Goal: Use online tool/utility: Utilize a website feature to perform a specific function

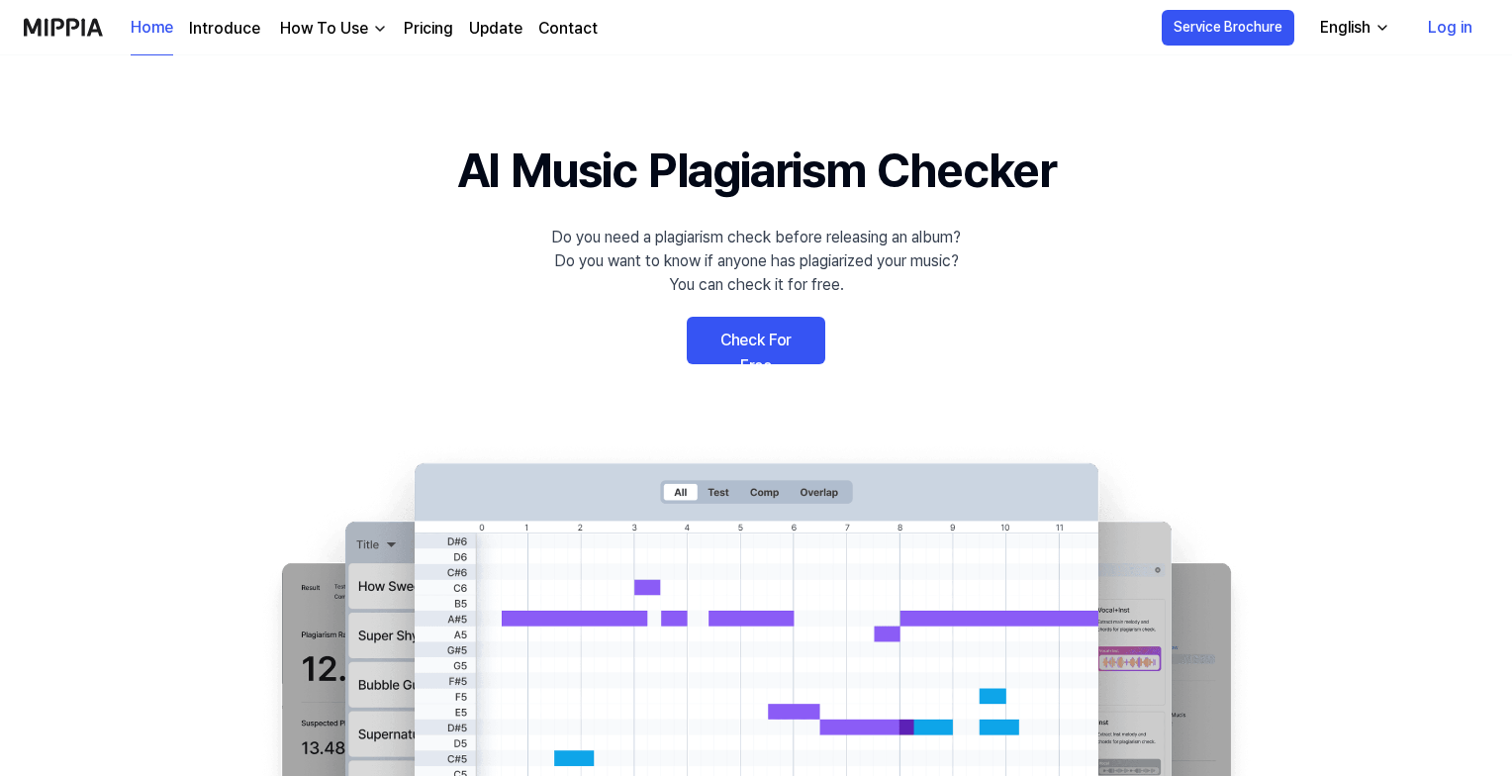
click at [796, 335] on link "Check For Free" at bounding box center [756, 341] width 139 height 48
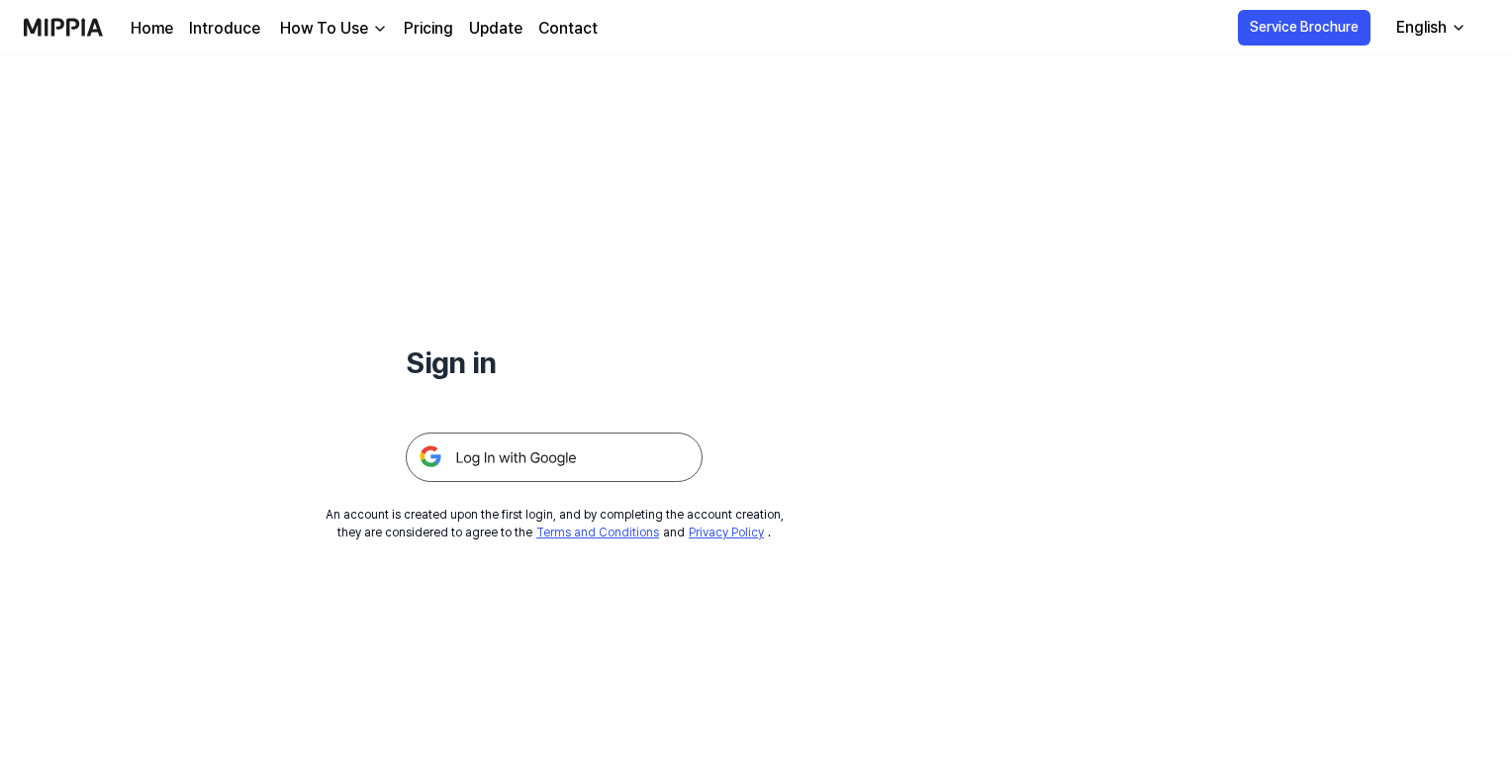
click at [638, 445] on img at bounding box center [554, 456] width 297 height 49
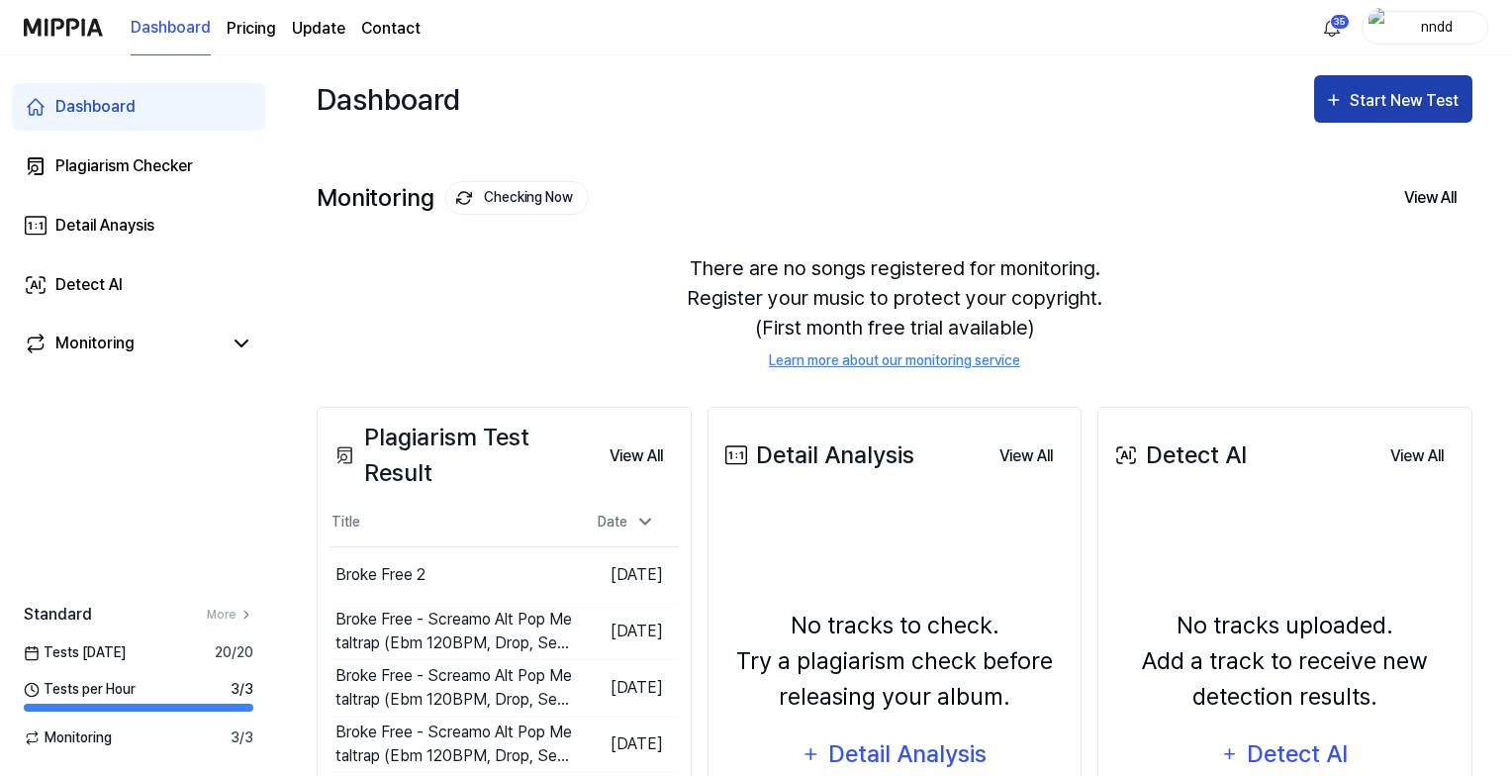
click at [1368, 114] on button "Start New Test" at bounding box center [1393, 99] width 158 height 48
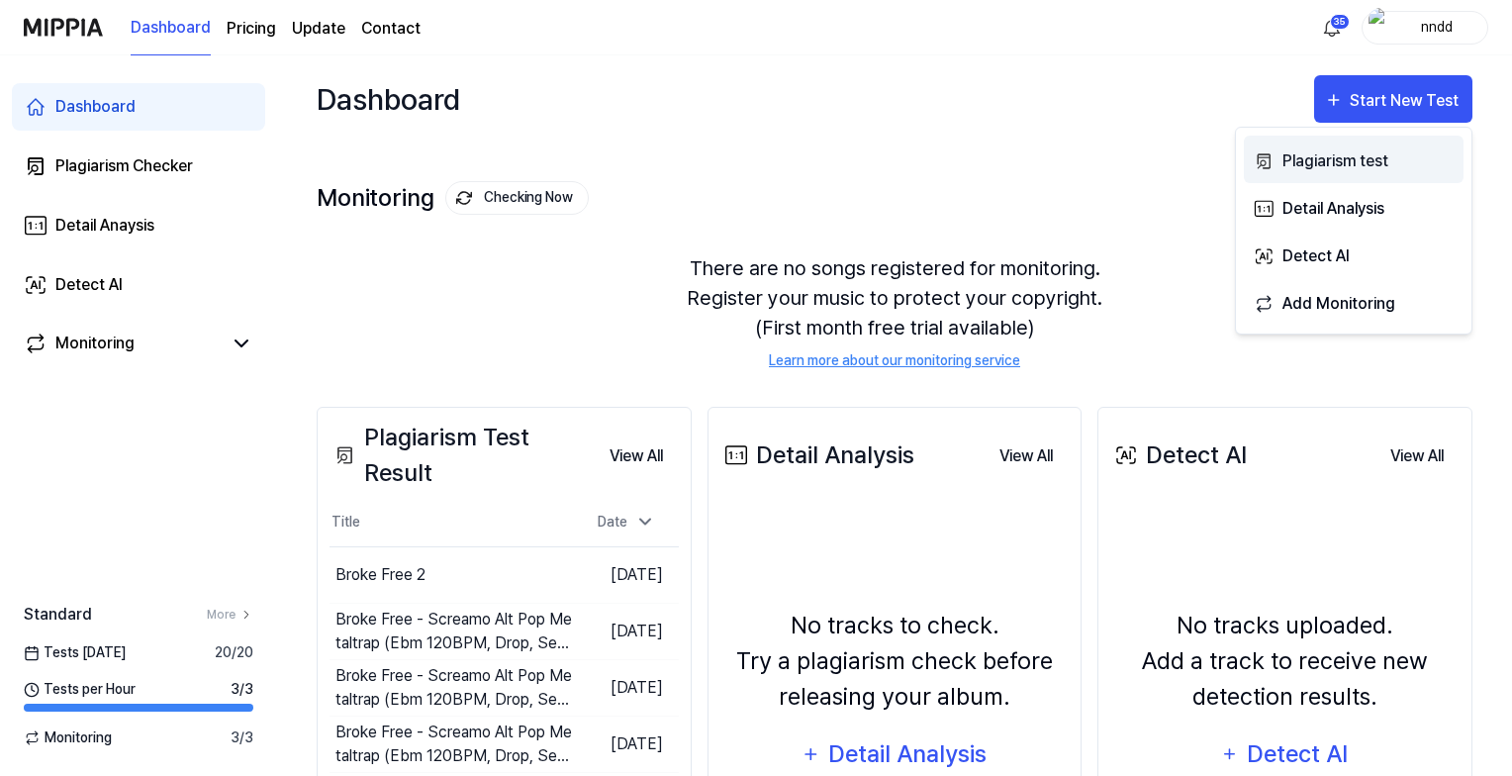
click at [1313, 154] on div "Plagiarism test" at bounding box center [1369, 161] width 172 height 26
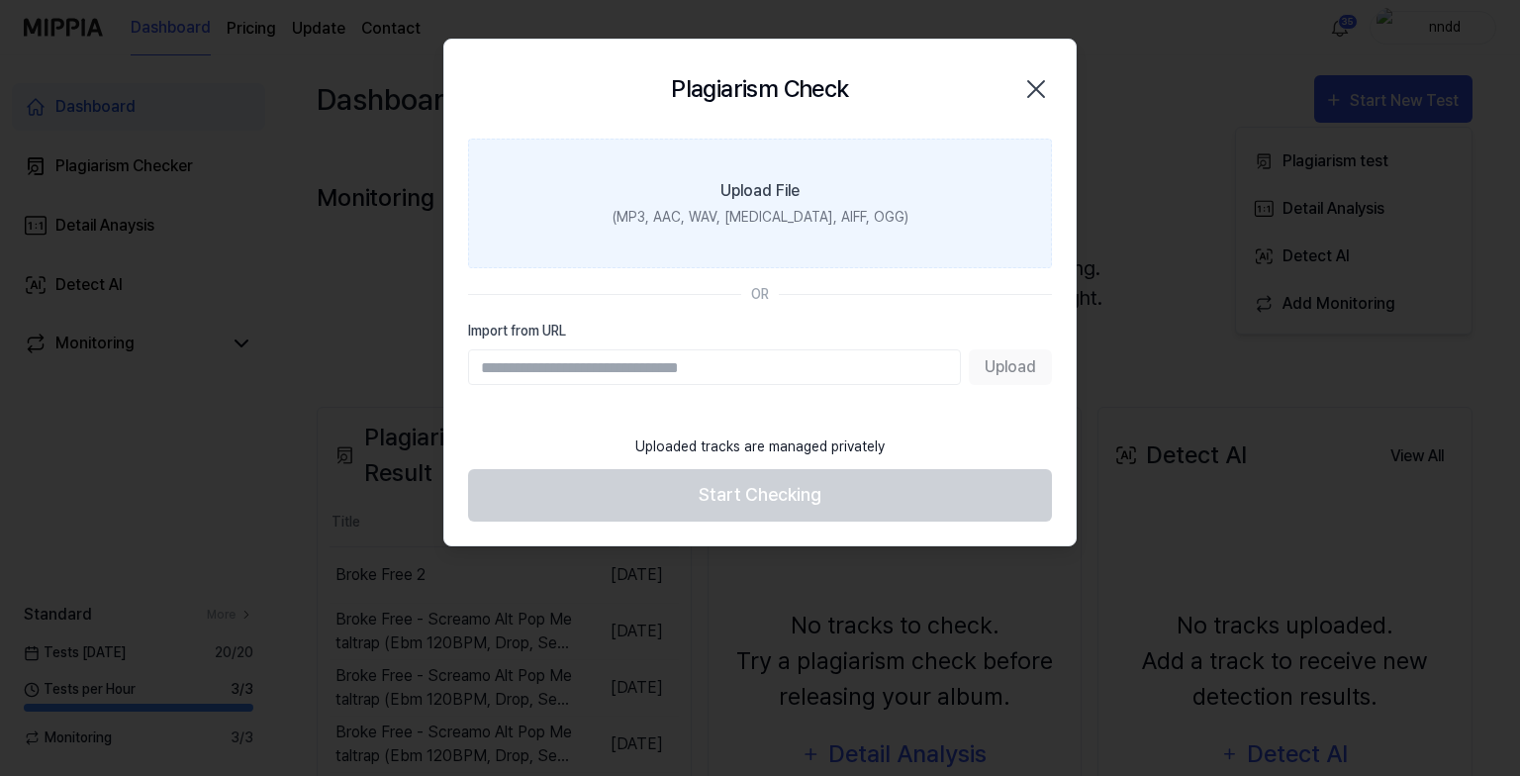
click at [905, 233] on label "Upload File (MP3, AAC, WAV, FLAC, AIFF, OGG)" at bounding box center [760, 204] width 584 height 130
click at [0, 0] on input "Upload File (MP3, AAC, WAV, FLAC, AIFF, OGG)" at bounding box center [0, 0] width 0 height 0
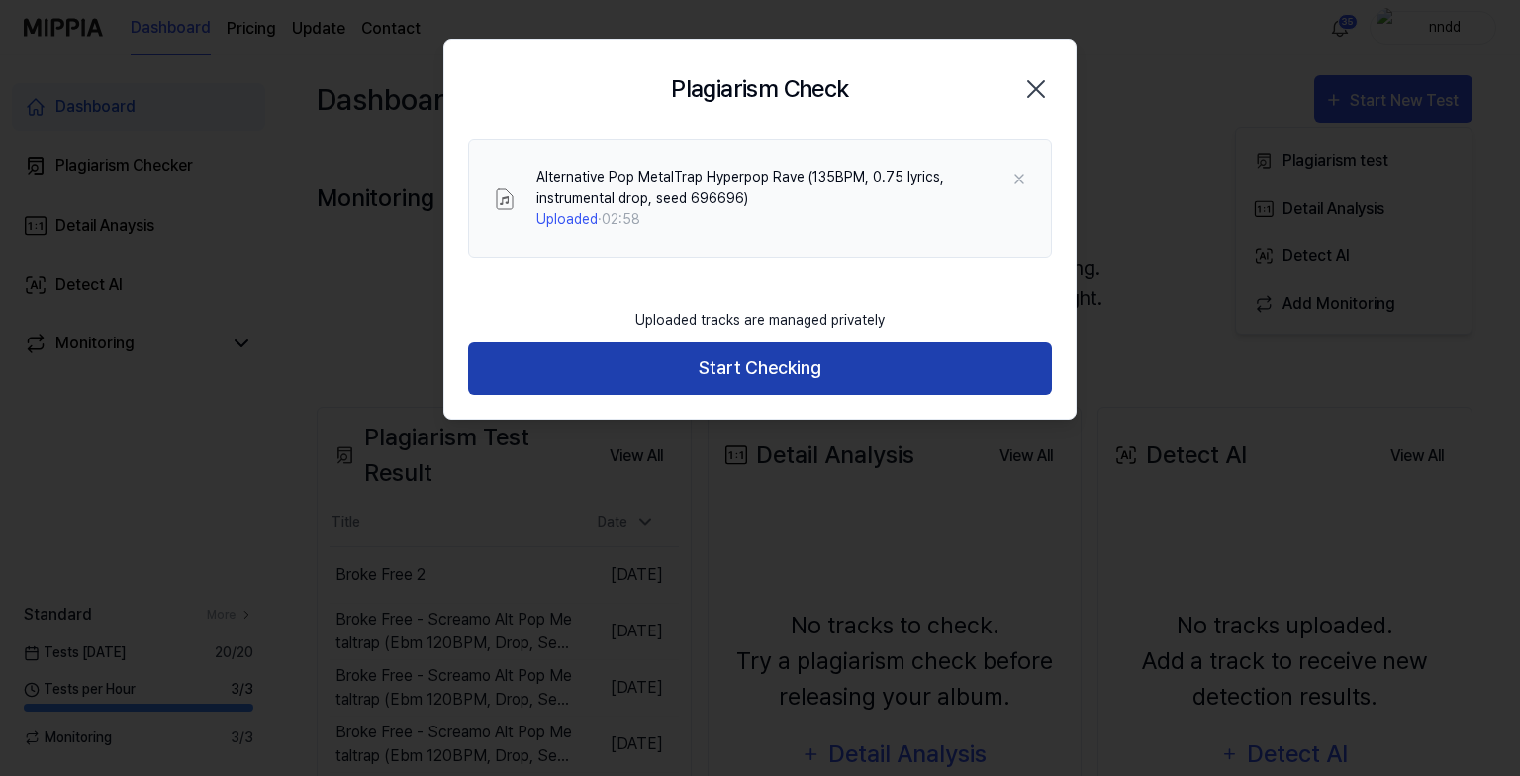
click at [930, 348] on button "Start Checking" at bounding box center [760, 368] width 584 height 52
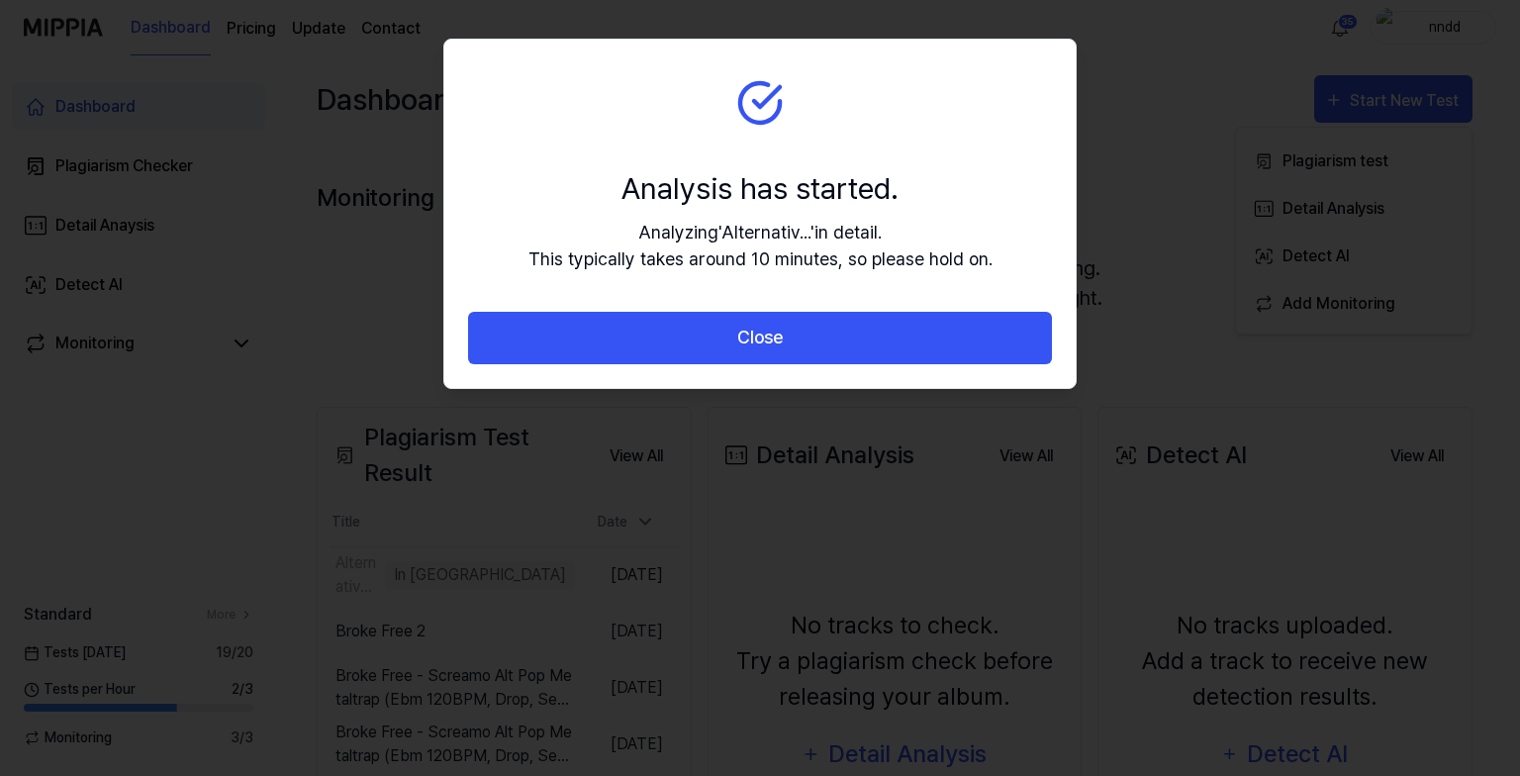
click at [930, 348] on button "Close" at bounding box center [760, 338] width 584 height 52
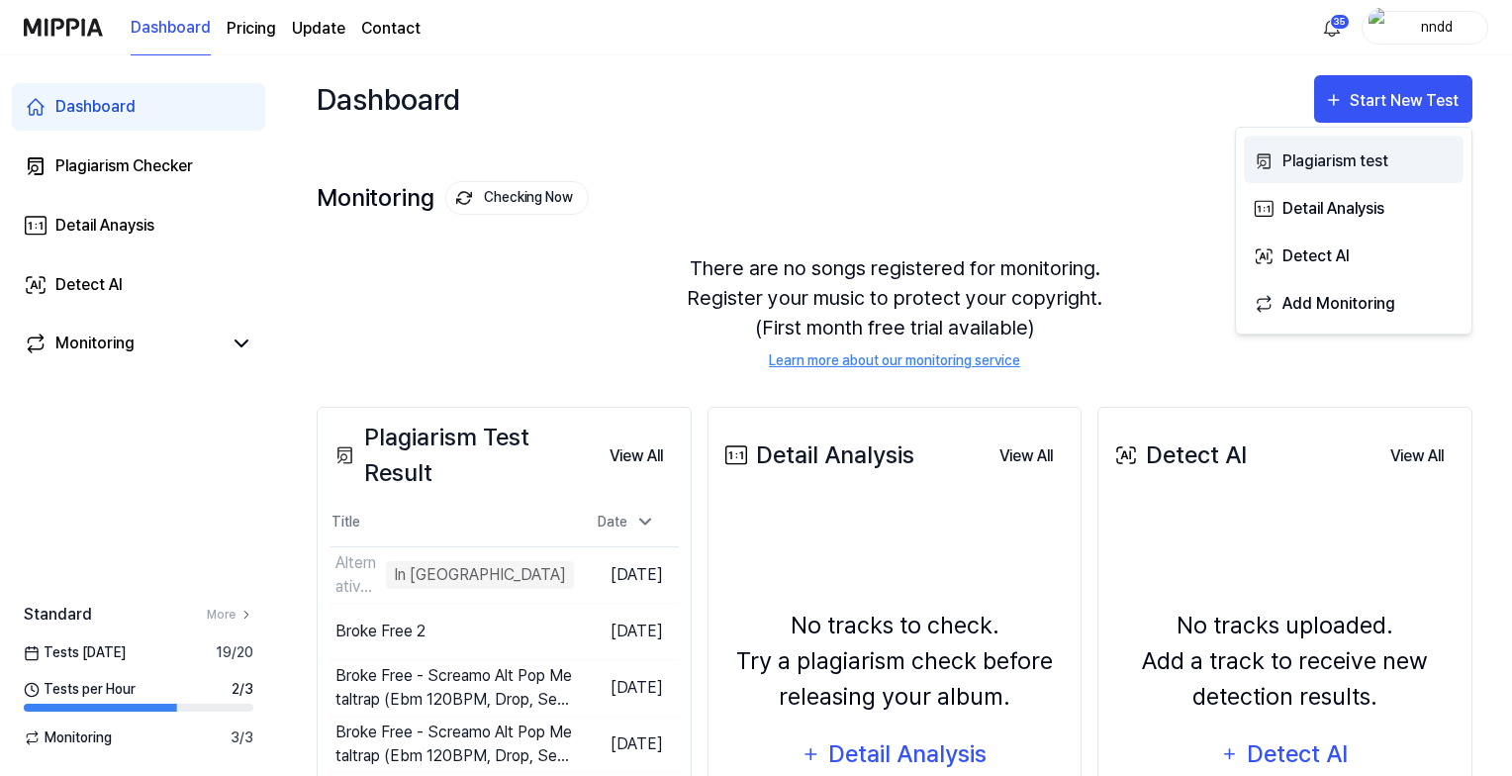
click at [1279, 169] on button "Plagiarism test" at bounding box center [1354, 160] width 220 height 48
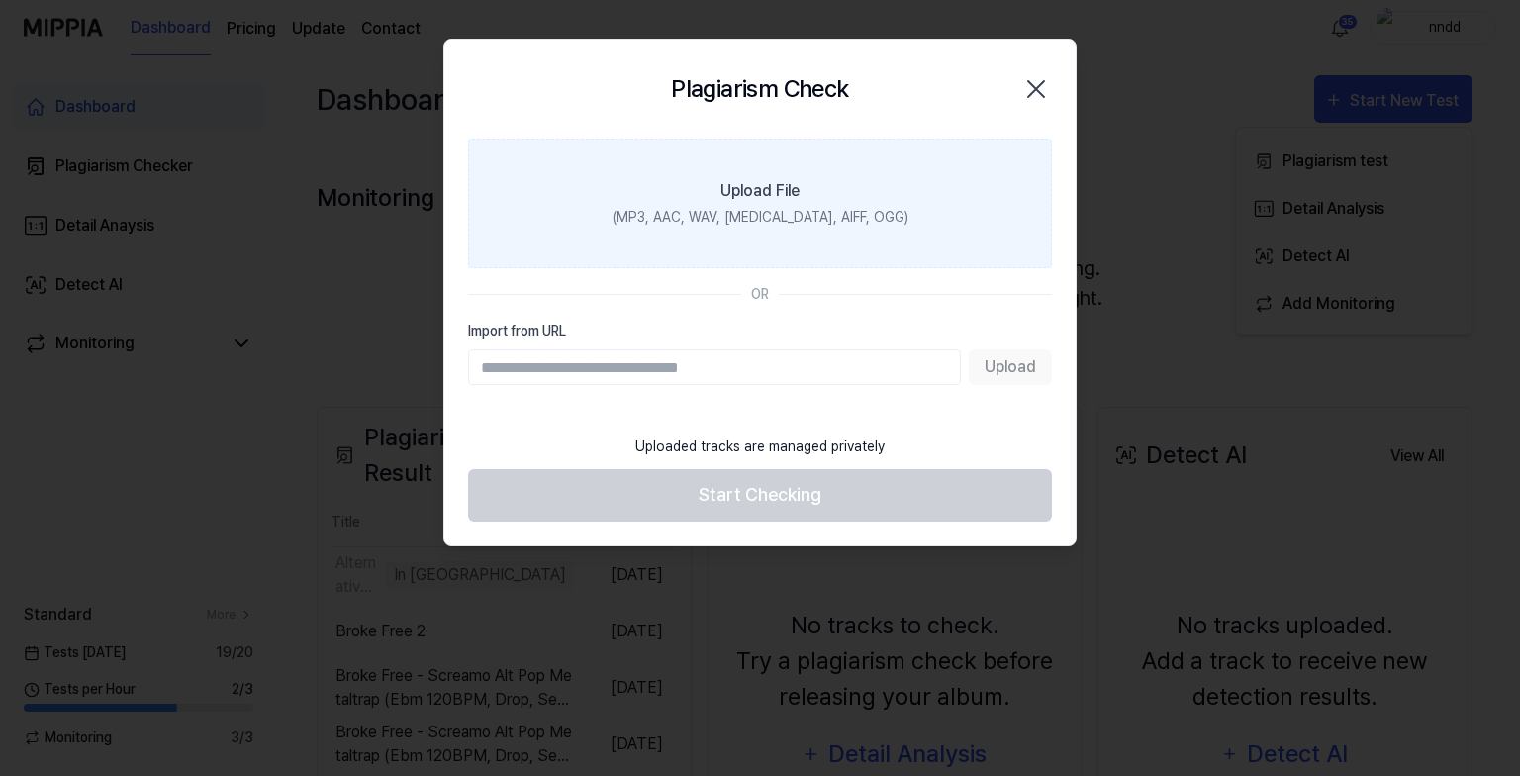
click at [887, 214] on label "Upload File (MP3, AAC, WAV, FLAC, AIFF, OGG)" at bounding box center [760, 204] width 584 height 130
click at [0, 0] on input "Upload File (MP3, AAC, WAV, FLAC, AIFF, OGG)" at bounding box center [0, 0] width 0 height 0
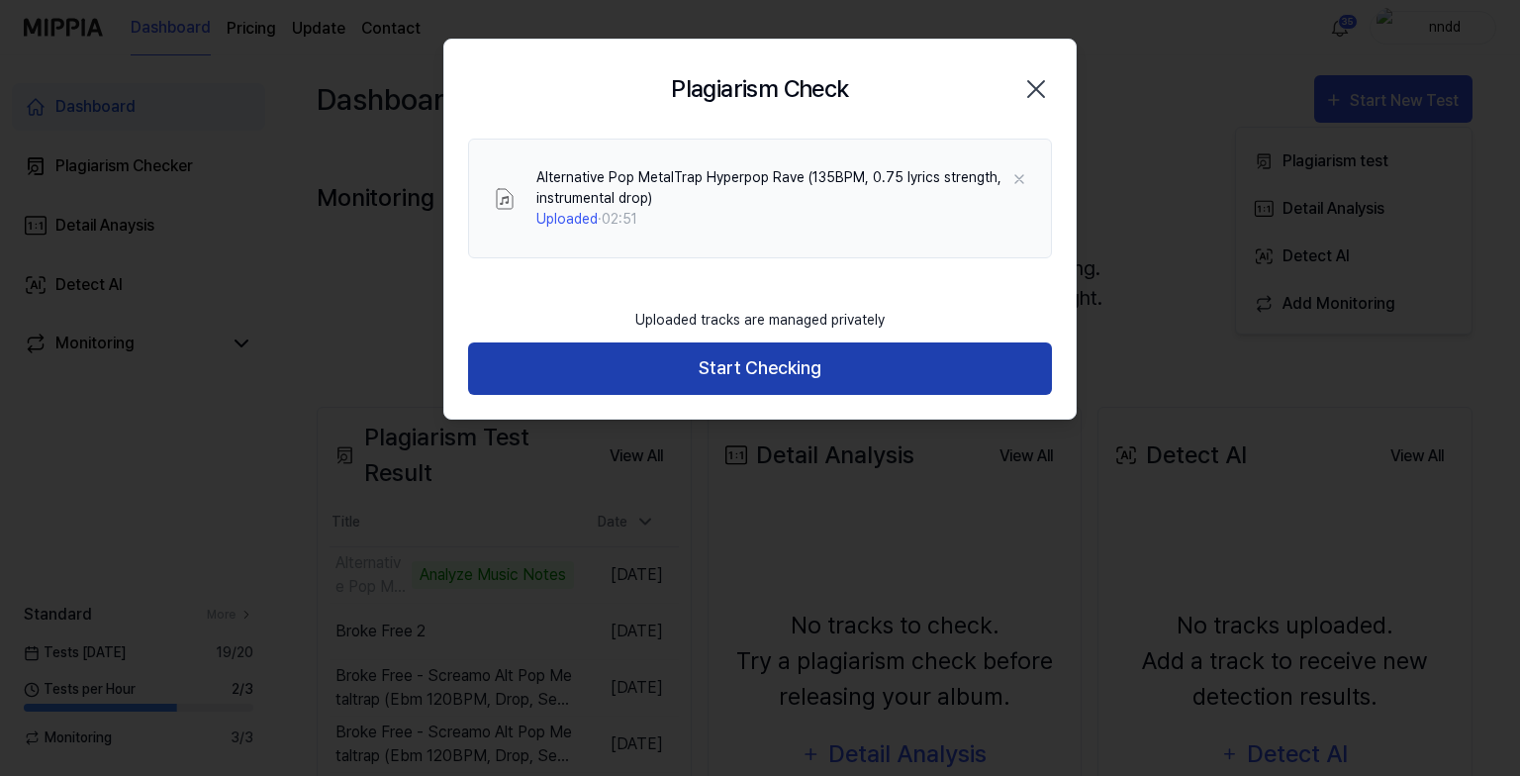
click at [600, 387] on button "Start Checking" at bounding box center [760, 368] width 584 height 52
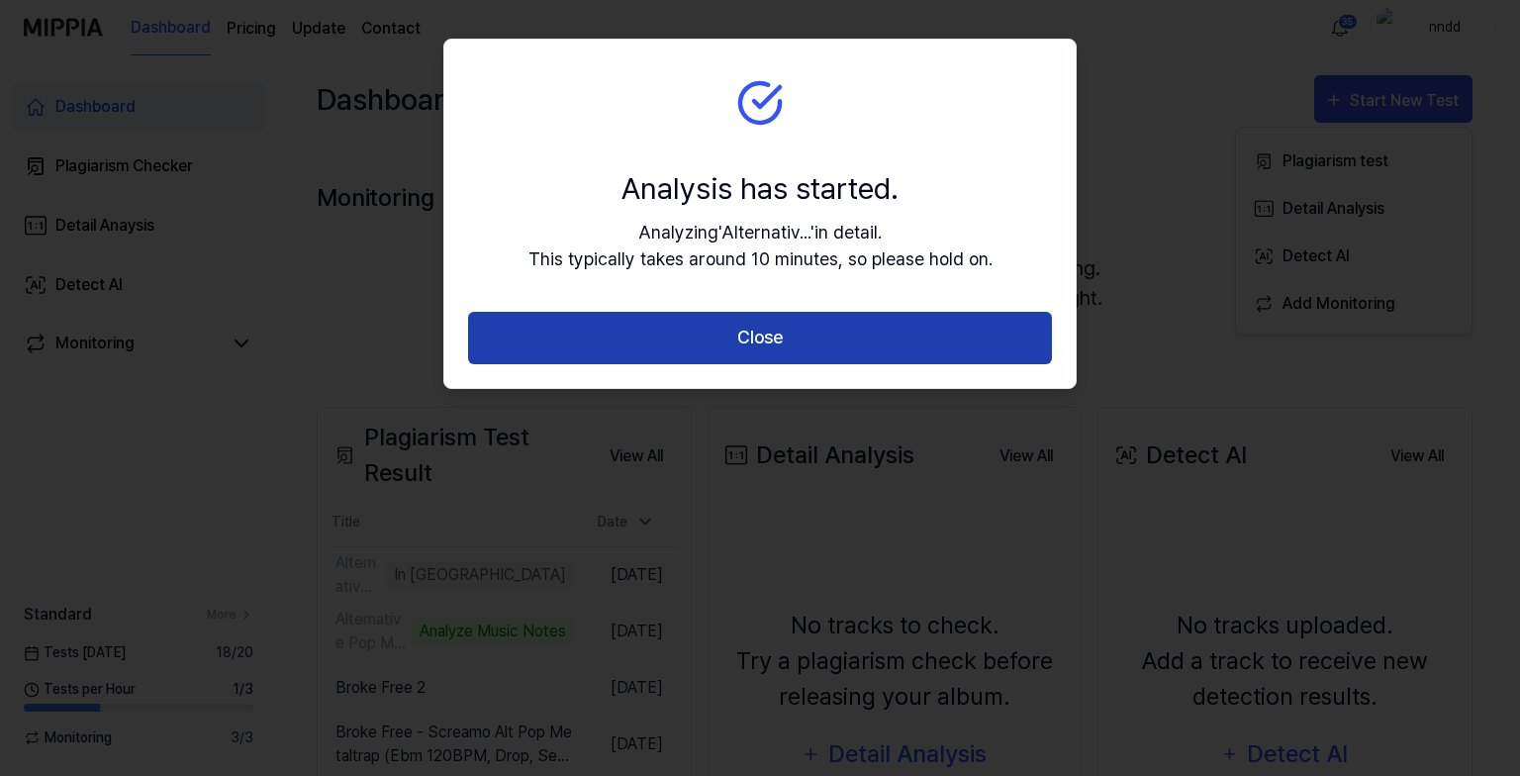
click at [622, 352] on button "Close" at bounding box center [760, 338] width 584 height 52
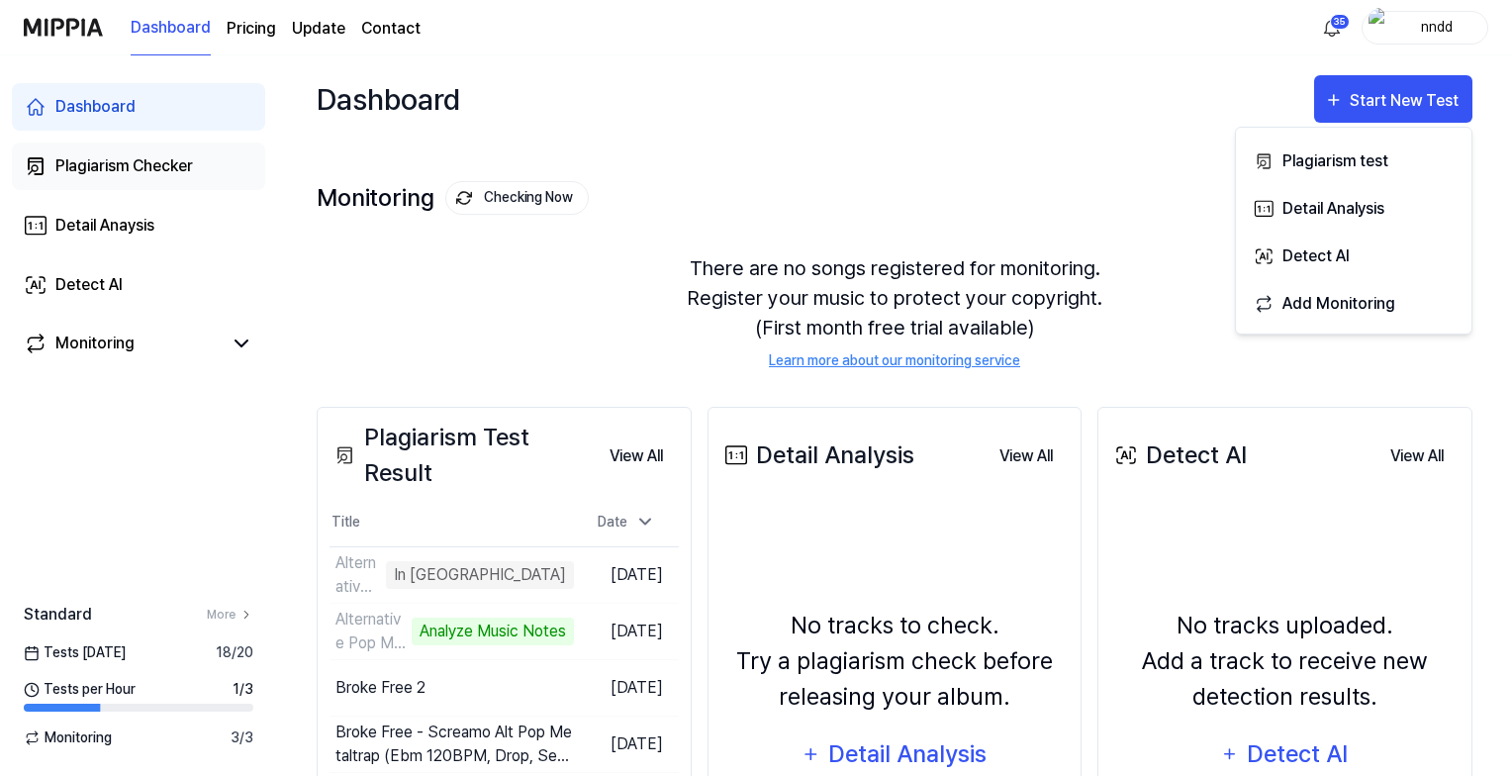
click at [134, 172] on div "Plagiarism Checker" at bounding box center [124, 166] width 138 height 24
